Goal: Transaction & Acquisition: Purchase product/service

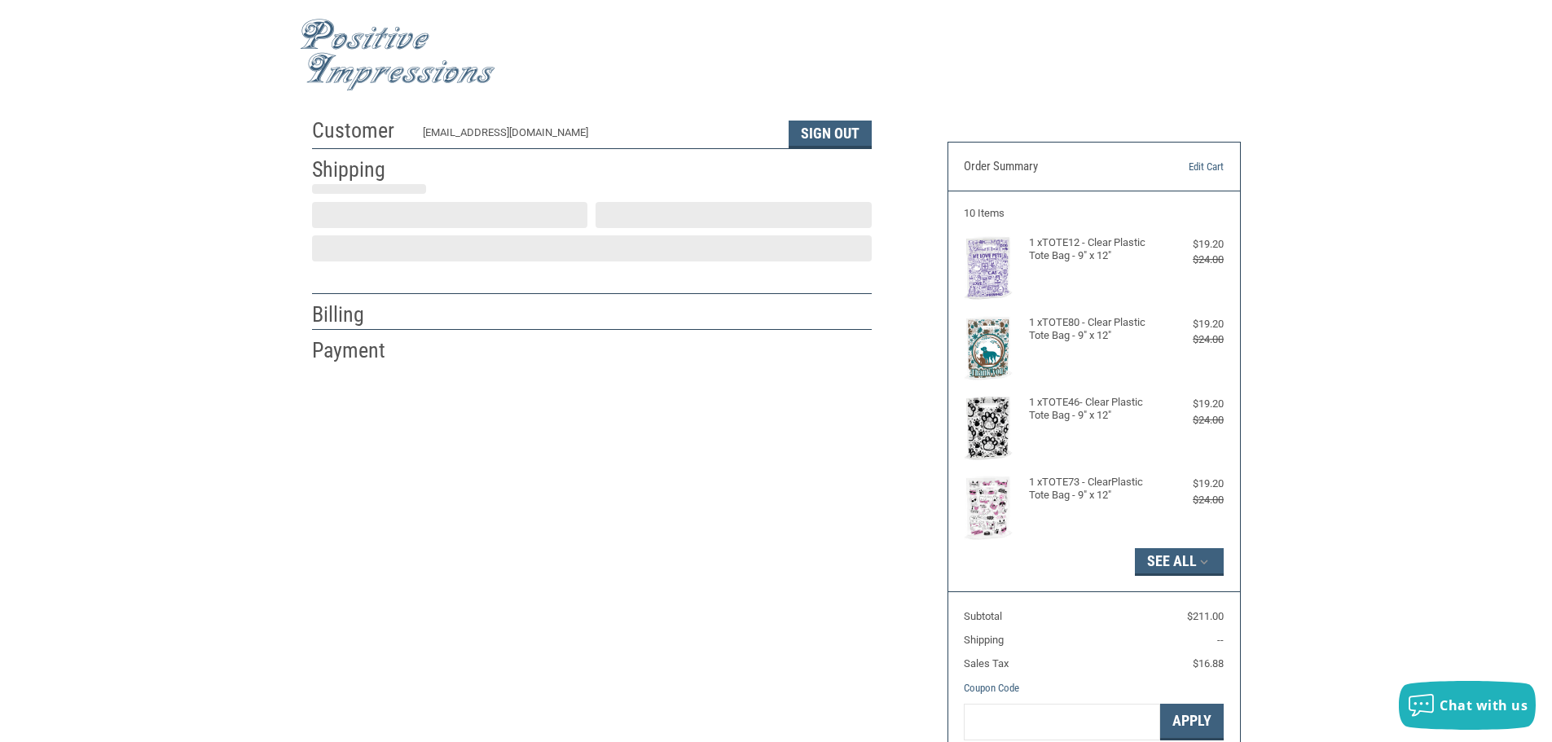
scroll to position [2, 0]
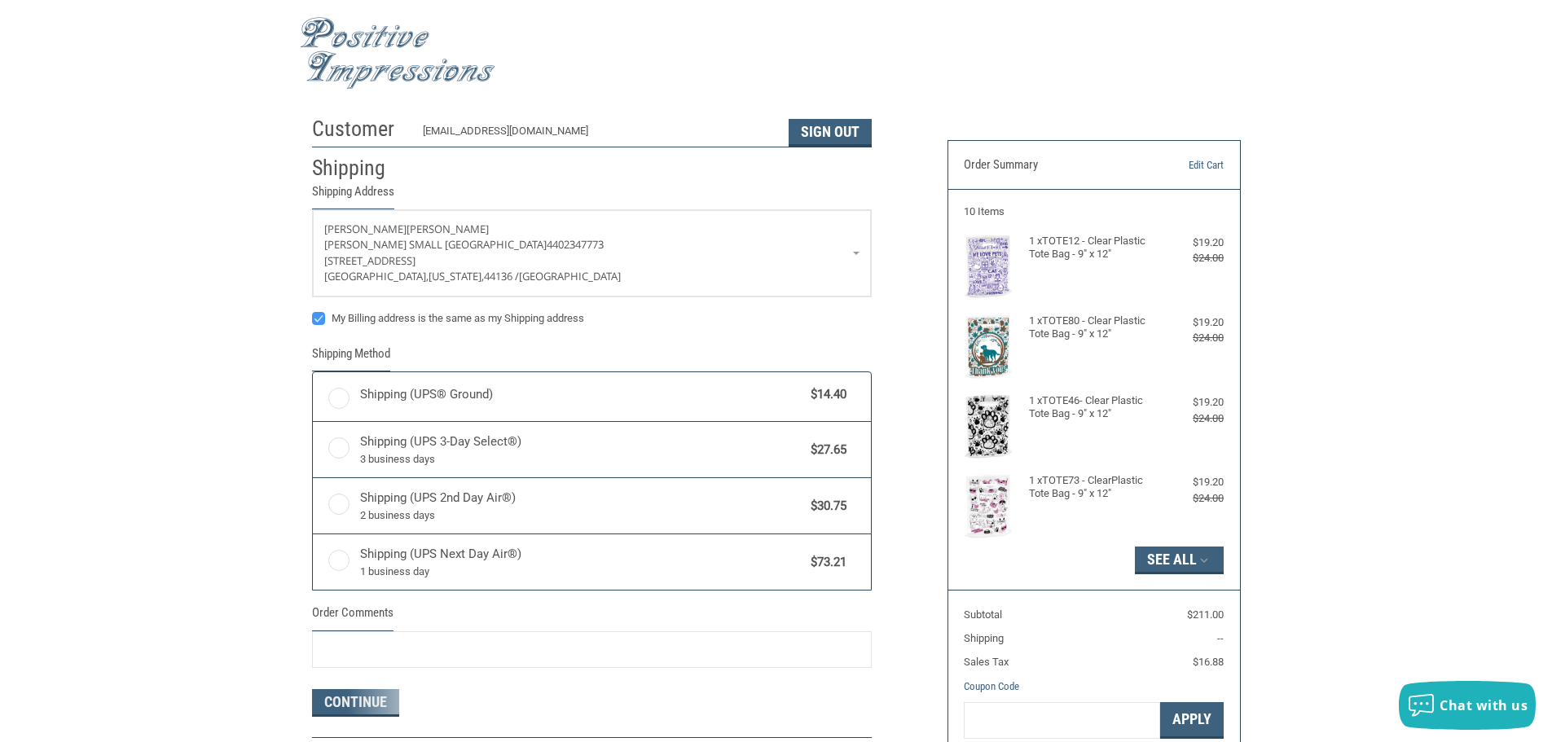
radio input "true"
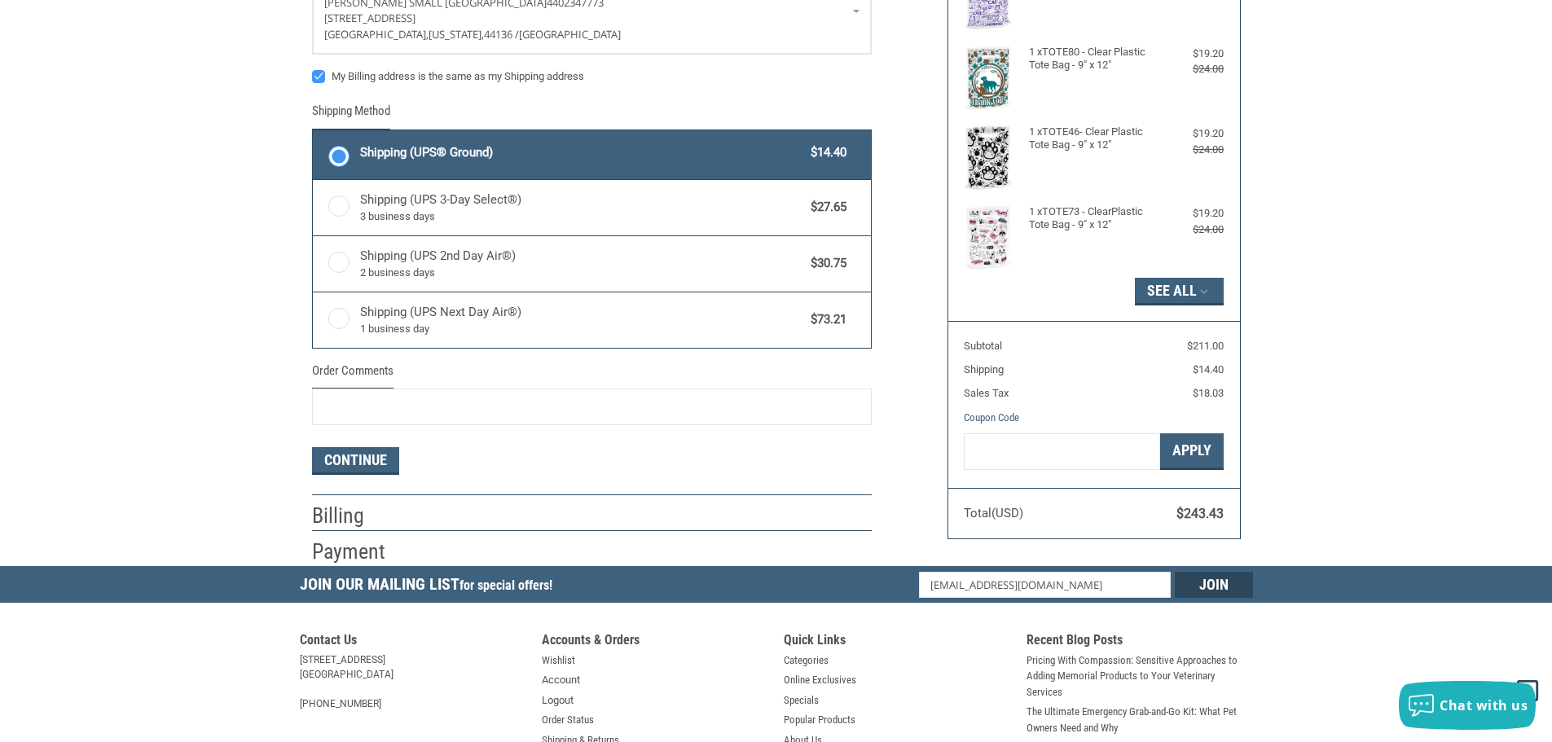
scroll to position [0, 0]
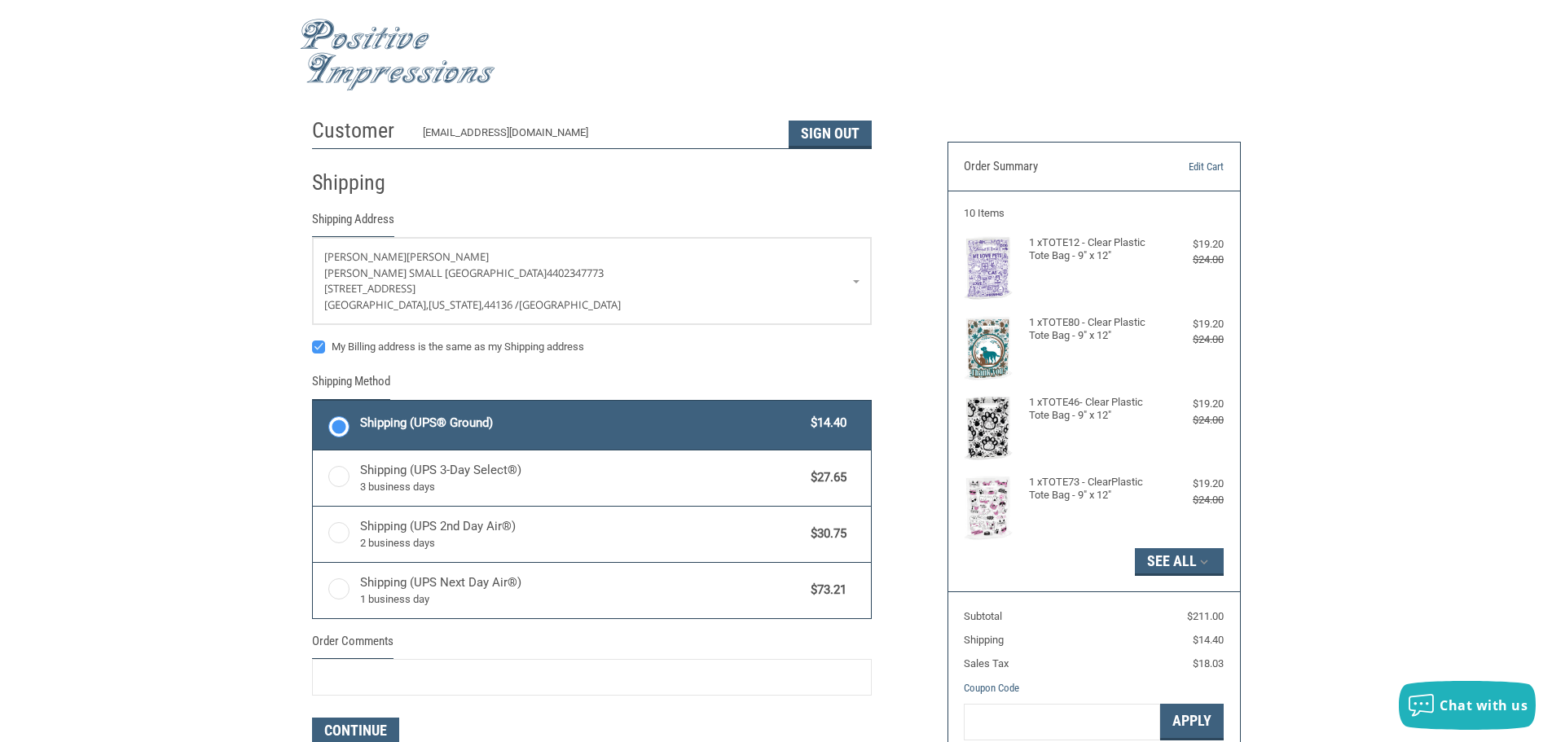
click at [349, 51] on img at bounding box center [398, 55] width 196 height 73
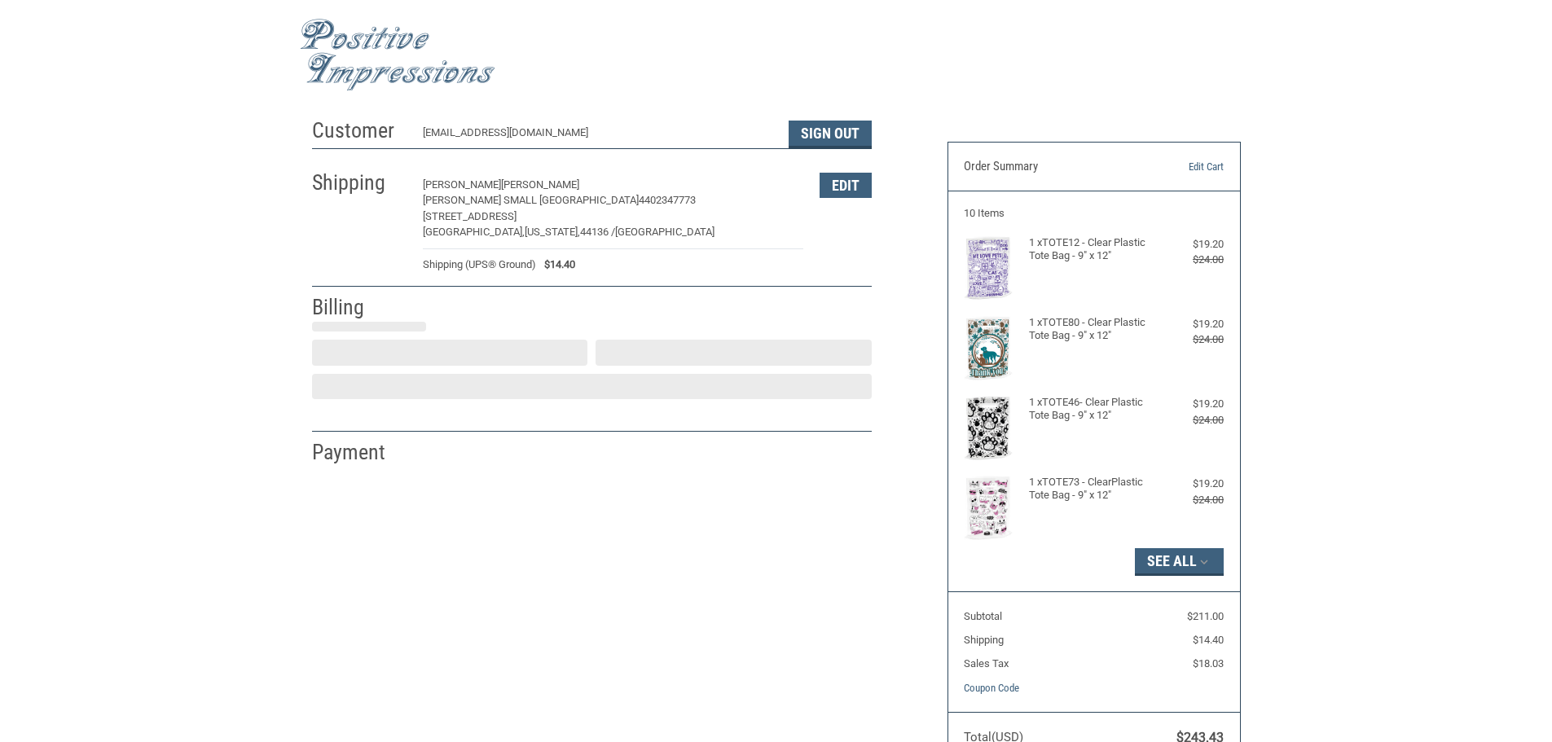
select select "US"
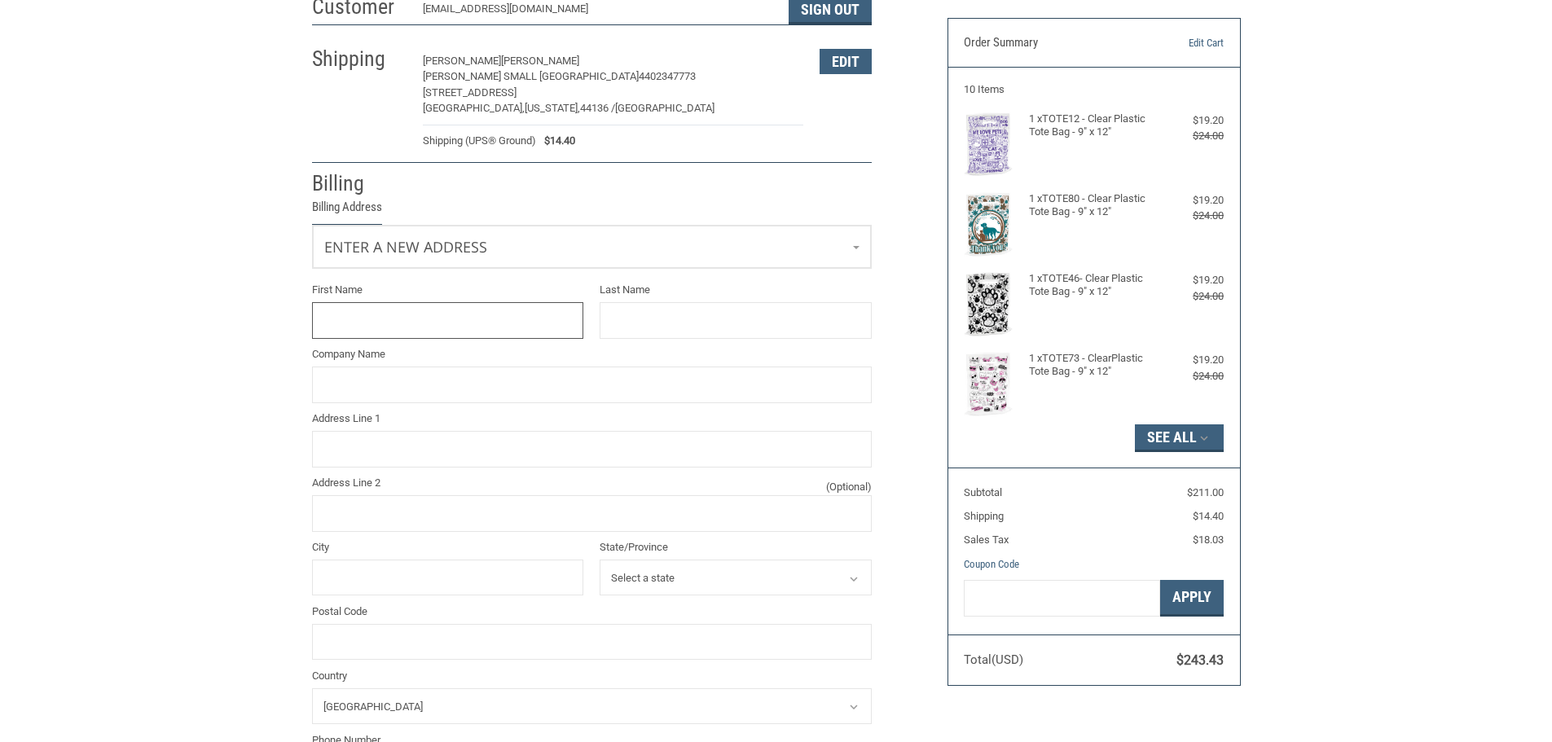
scroll to position [139, 0]
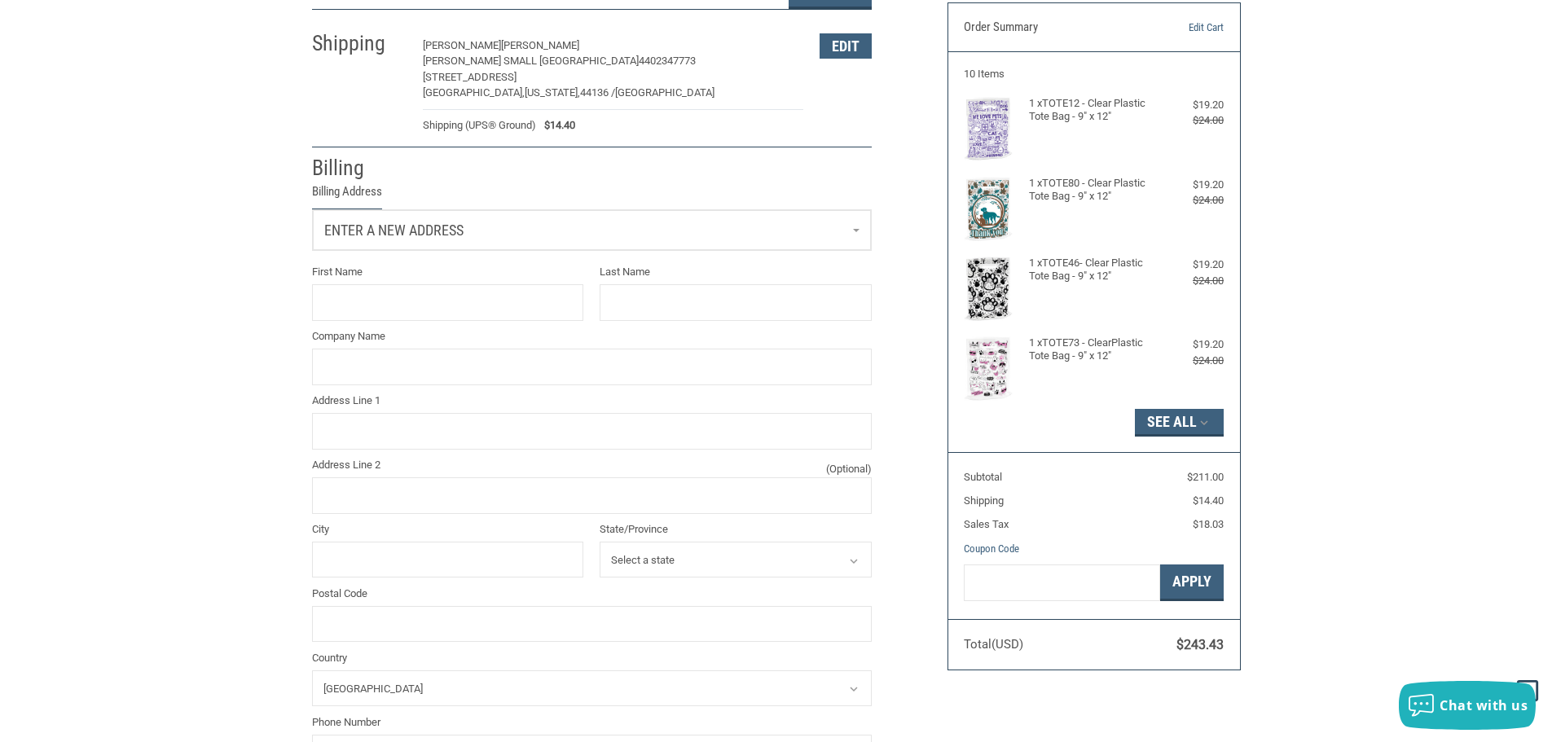
click at [473, 225] on link "Enter a new address" at bounding box center [592, 230] width 558 height 40
click at [424, 317] on span "[PERSON_NAME] Small [GEOGRAPHIC_DATA]" at bounding box center [426, 316] width 194 height 12
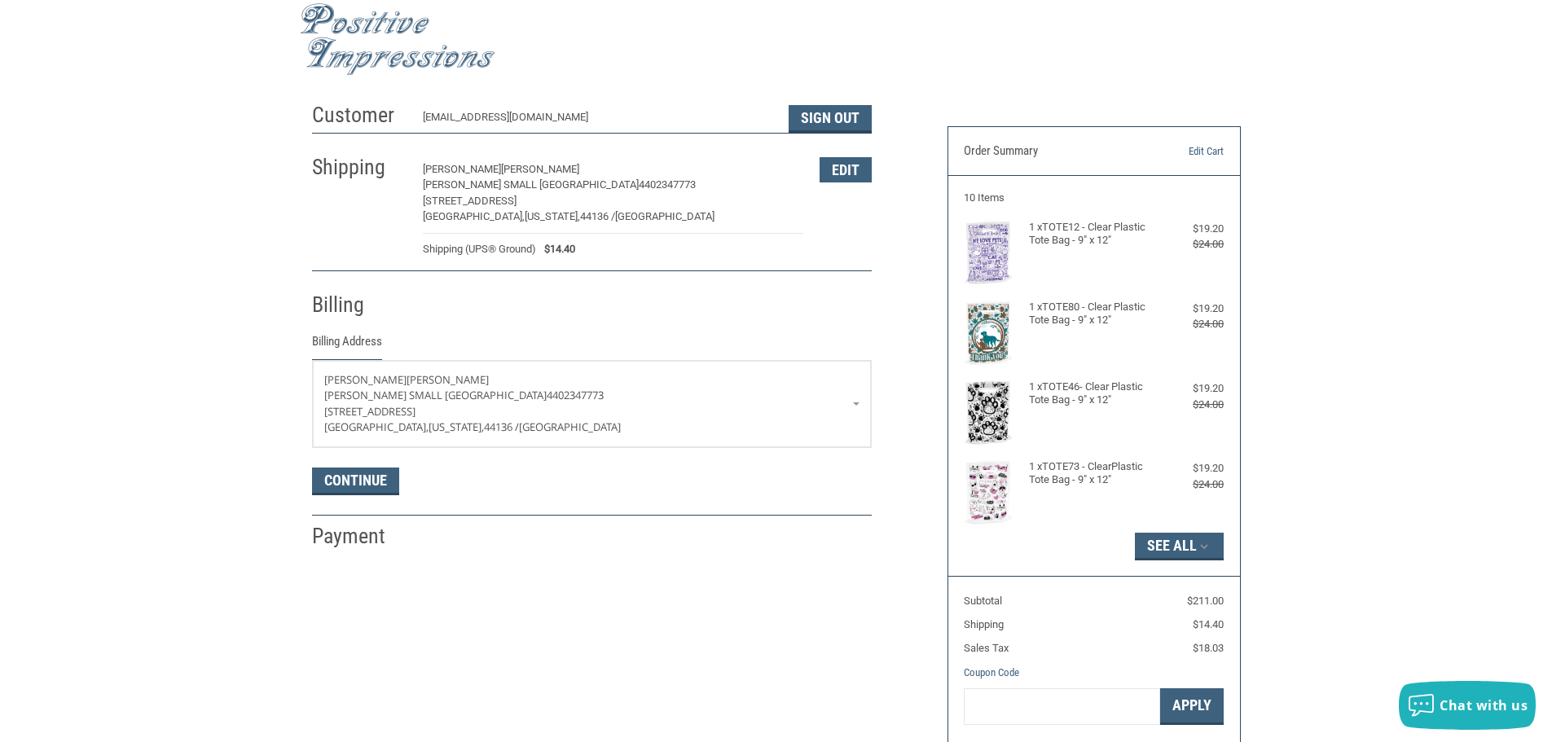
scroll to position [0, 0]
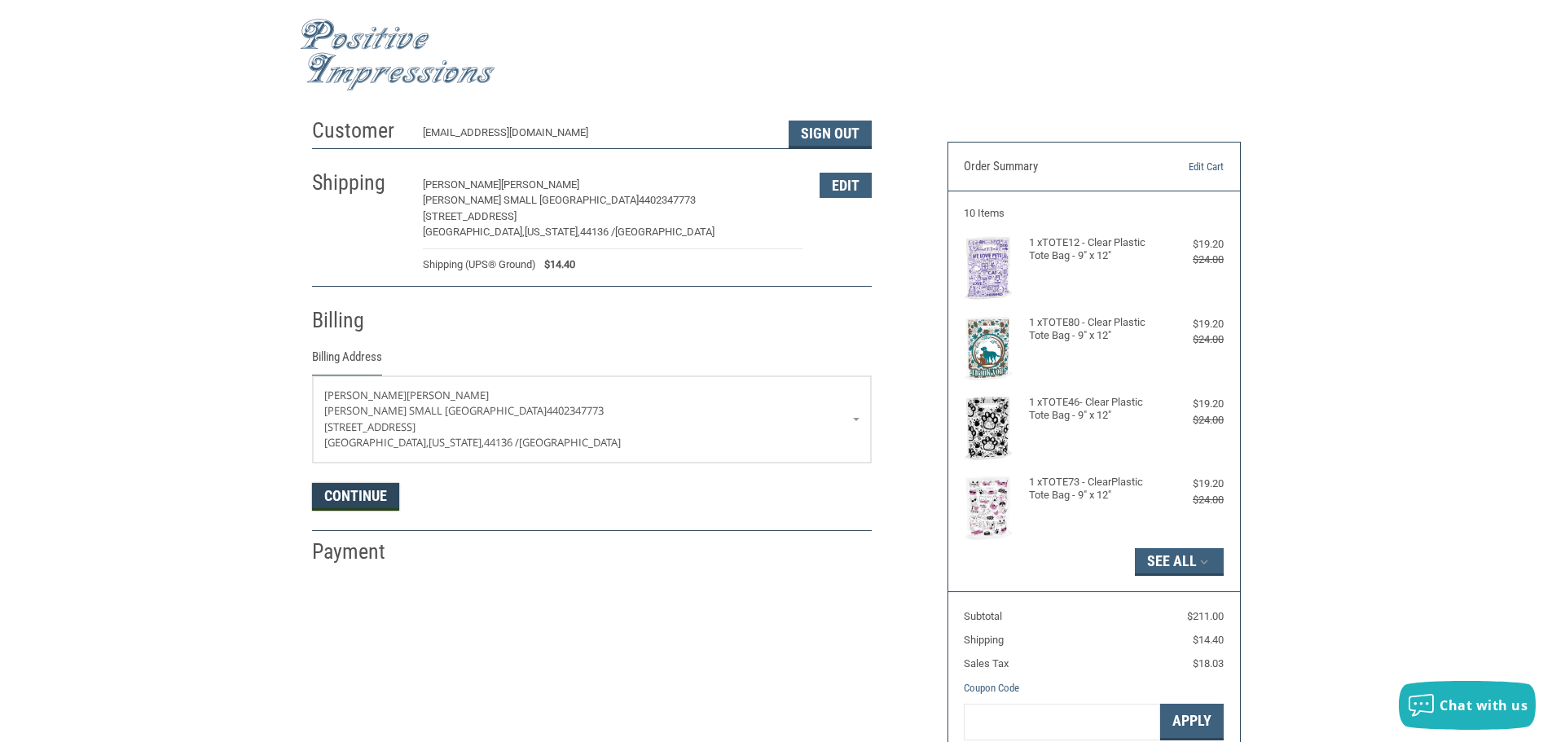
click at [374, 493] on button "Continue" at bounding box center [355, 497] width 87 height 28
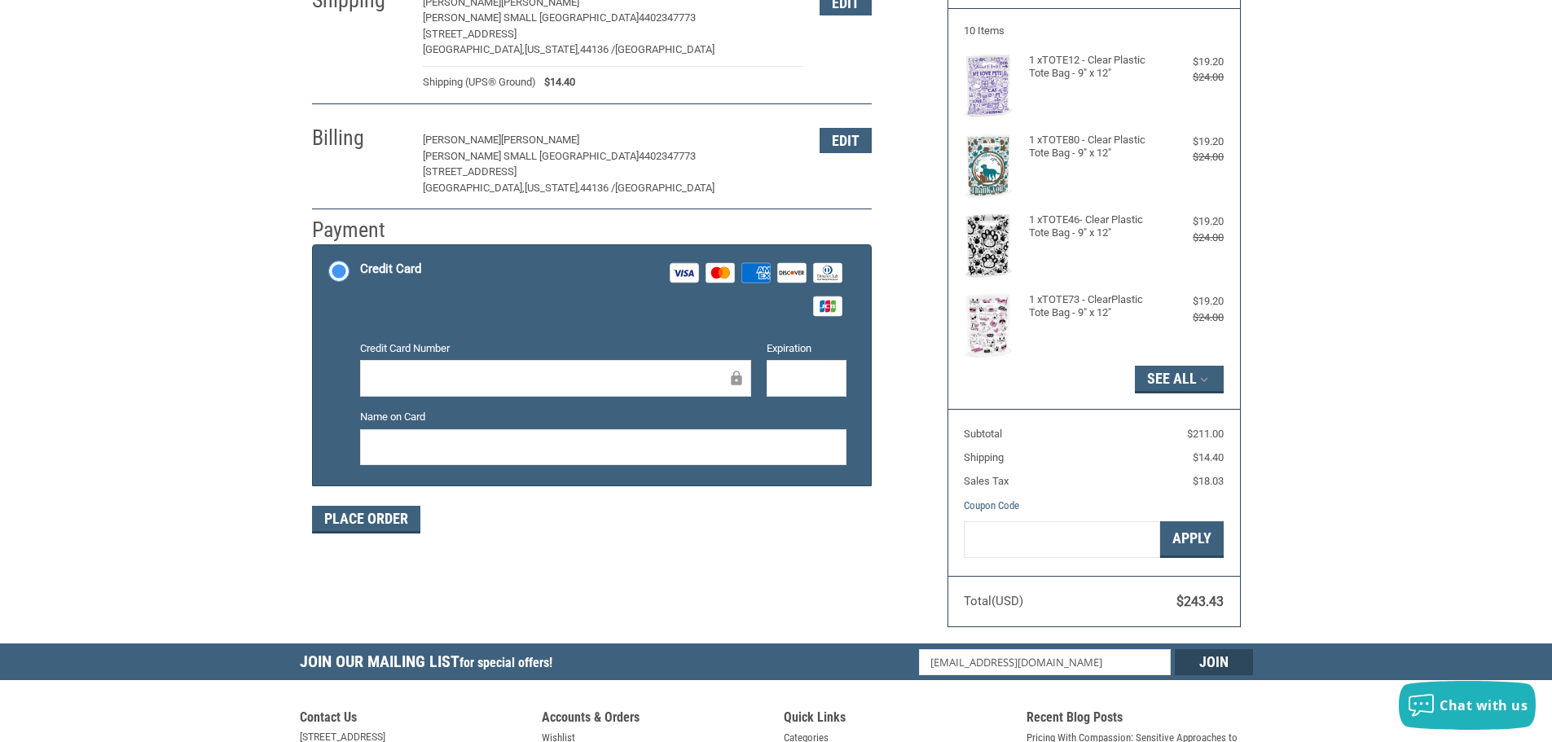
scroll to position [255, 0]
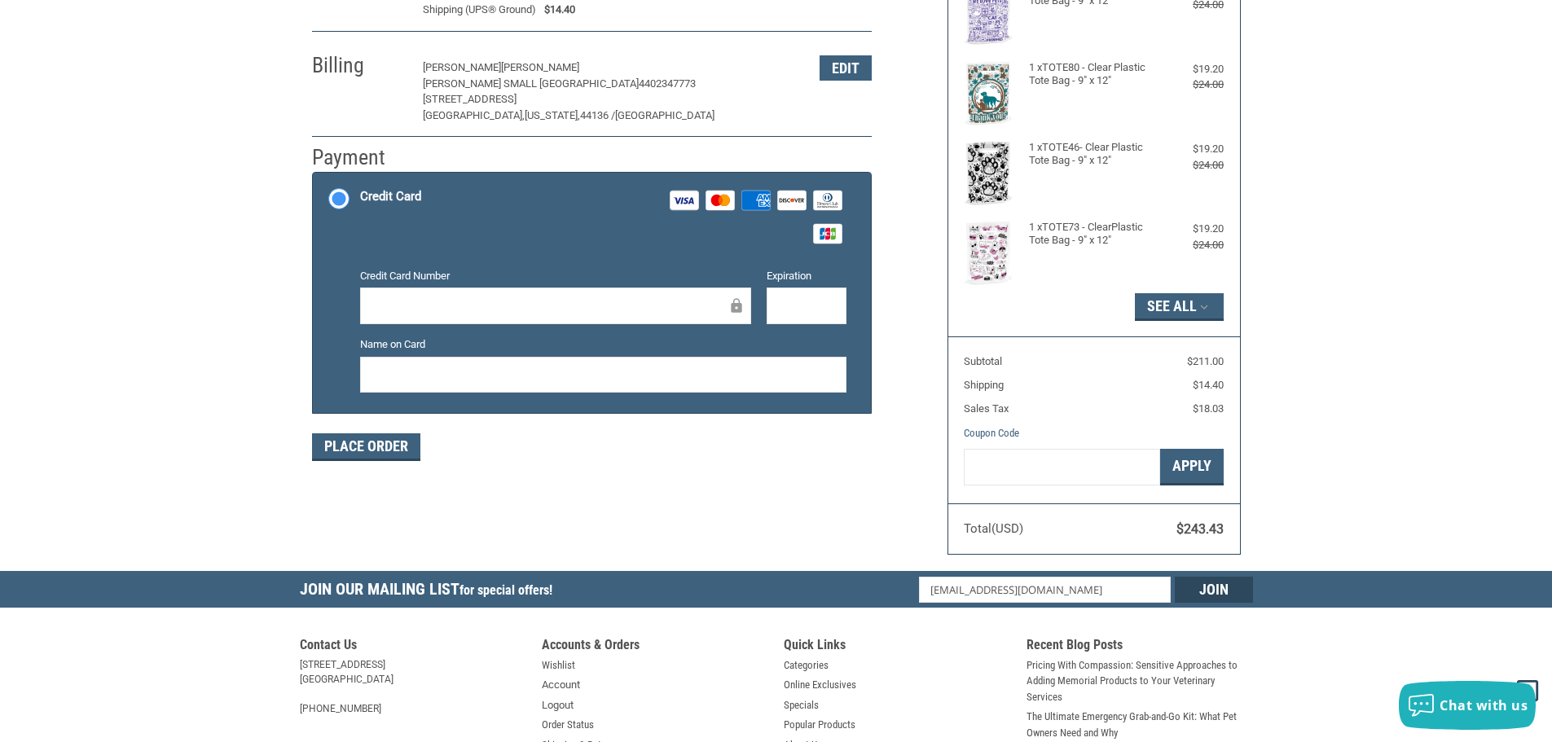
drag, startPoint x: 207, startPoint y: 219, endPoint x: 211, endPoint y: 211, distance: 9.1
click at [209, 215] on div "Customer [EMAIL_ADDRESS][DOMAIN_NAME] Sign Out Shipping [PERSON_NAME] [PERSON_N…" at bounding box center [776, 213] width 1552 height 716
